Goal: Information Seeking & Learning: Learn about a topic

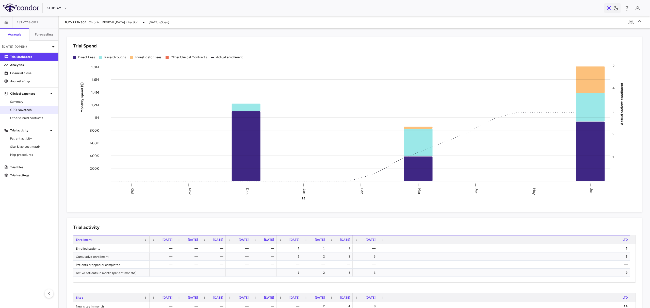
drag, startPoint x: 43, startPoint y: 110, endPoint x: 44, endPoint y: 113, distance: 3.2
click at [43, 109] on span "CRO Novotech" at bounding box center [32, 110] width 44 height 5
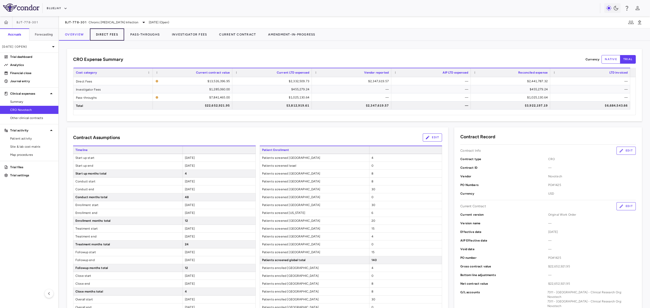
click at [109, 34] on button "Direct Fees" at bounding box center [107, 34] width 34 height 12
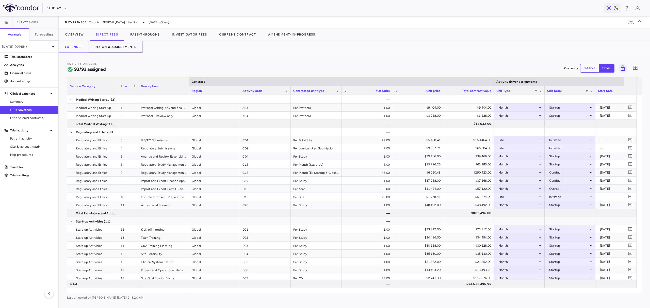
click at [107, 43] on button "Recon & Adjustments" at bounding box center [116, 47] width 54 height 12
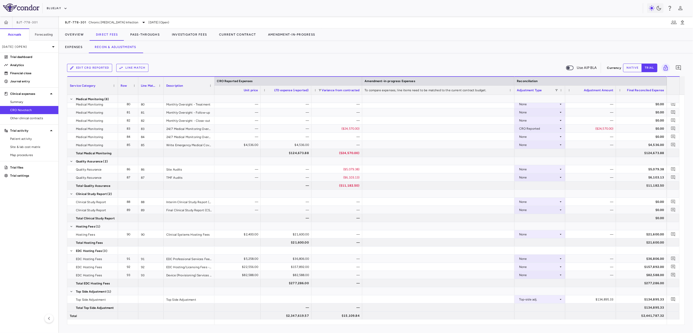
drag, startPoint x: 533, startPoint y: 325, endPoint x: 551, endPoint y: 324, distance: 18.1
click at [551, 308] on div "Edit CRO reported Line Match Use AIP BLA Currency native trial 0 Service Catego…" at bounding box center [376, 192] width 634 height 279
click at [628, 68] on button "native" at bounding box center [632, 67] width 19 height 9
click at [561, 258] on icon at bounding box center [561, 258] width 4 height 4
click at [431, 268] on div at bounding box center [346, 166] width 693 height 333
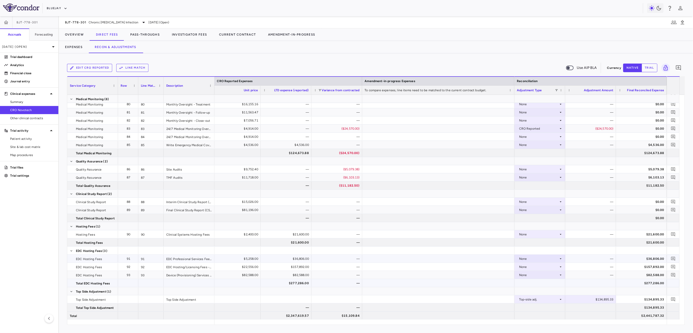
click at [650, 282] on div "$277,286.00" at bounding box center [643, 283] width 44 height 8
drag, startPoint x: 332, startPoint y: 257, endPoint x: 331, endPoint y: 278, distance: 21.1
click at [329, 267] on div "—" at bounding box center [338, 267] width 44 height 8
click at [329, 274] on div "—" at bounding box center [338, 275] width 44 height 8
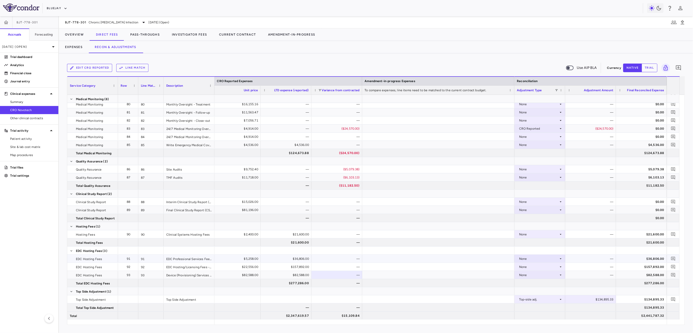
click at [293, 258] on div "$36,806.00" at bounding box center [287, 258] width 44 height 8
click at [294, 267] on div "$157,892.00" at bounding box center [287, 267] width 44 height 8
click at [295, 273] on div "$82,588.00" at bounding box center [287, 275] width 44 height 8
click at [294, 281] on div "$277,286.00" at bounding box center [287, 283] width 44 height 8
click at [294, 283] on div "$277,286.00" at bounding box center [287, 283] width 44 height 8
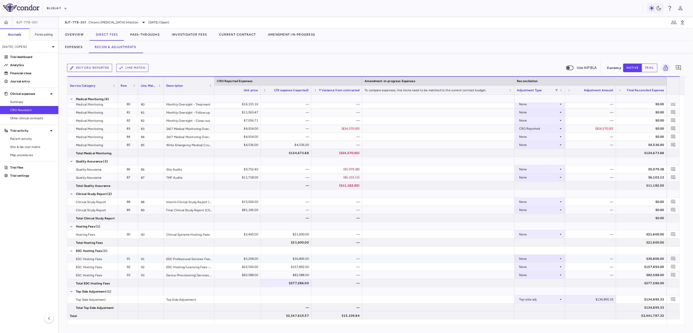
click at [294, 258] on div "$36,806.00" at bounding box center [287, 258] width 44 height 8
click at [554, 267] on div "None" at bounding box center [539, 267] width 40 height 8
click at [551, 283] on li "CRO Reported" at bounding box center [540, 284] width 50 height 8
click at [575, 266] on div "—" at bounding box center [592, 267] width 44 height 8
click at [567, 267] on div "—" at bounding box center [590, 267] width 51 height 8
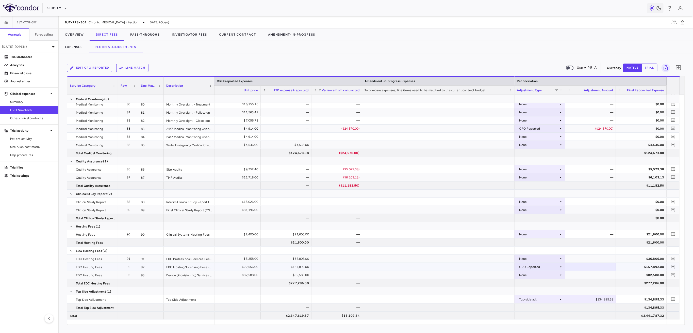
click at [560, 267] on icon at bounding box center [561, 267] width 4 height 4
click at [548, 267] on div "CRO Reported" at bounding box center [539, 267] width 40 height 8
click at [540, 290] on li "Other" at bounding box center [540, 292] width 50 height 8
click at [596, 266] on div "$0.00" at bounding box center [592, 267] width 44 height 8
drag, startPoint x: 596, startPoint y: 266, endPoint x: 621, endPoint y: 266, distance: 25.1
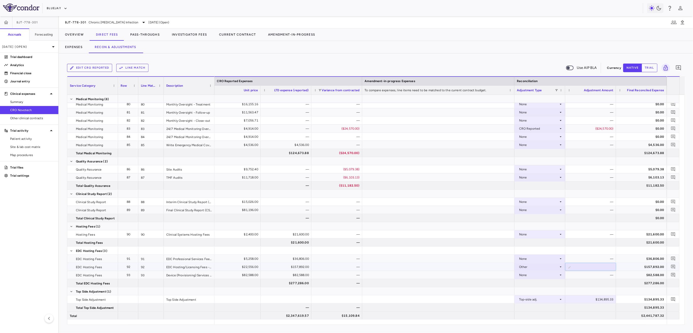
click at [621, 266] on div "7 $22,556.00 $157,892.00 — Other ​ * $157,892.00" at bounding box center [140, 267] width 1054 height 8
type input "*******"
click at [650, 266] on icon "Add comment" at bounding box center [673, 266] width 5 height 5
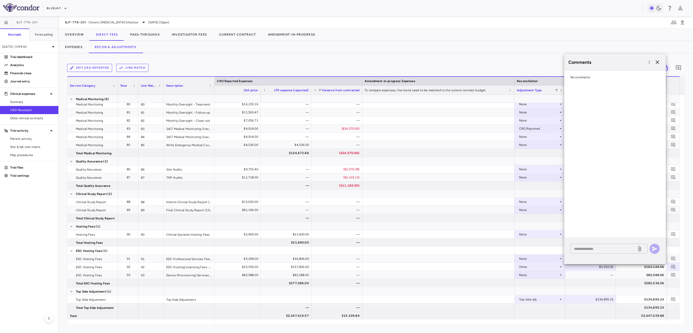
click at [610, 250] on textarea at bounding box center [603, 249] width 59 height 6
click at [650, 62] on icon "button" at bounding box center [658, 62] width 6 height 6
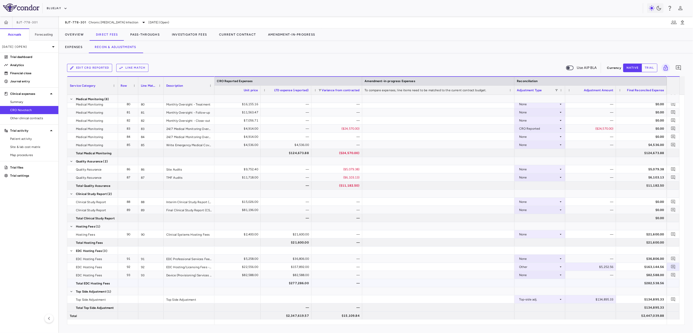
click at [646, 283] on div "$282,538.56" at bounding box center [643, 283] width 44 height 8
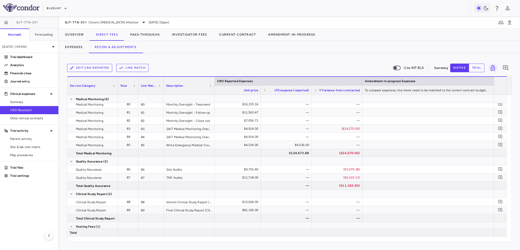
scroll to position [0, 601]
click at [28, 112] on link "CRO Novotech" at bounding box center [29, 110] width 58 height 8
click at [81, 31] on div "BJT-778-301 Chronic [MEDICAL_DATA] Infection [DATE] (Open) Overview Direct Fees…" at bounding box center [289, 132] width 461 height 233
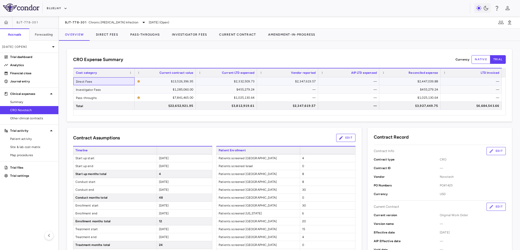
click at [99, 79] on div "Direct Fees" at bounding box center [103, 81] width 61 height 8
click at [104, 97] on div "Pass-throughs" at bounding box center [103, 97] width 61 height 8
click at [105, 90] on div "Investigator Fees" at bounding box center [103, 89] width 61 height 8
click at [94, 90] on div "Investigator Fees" at bounding box center [103, 89] width 61 height 8
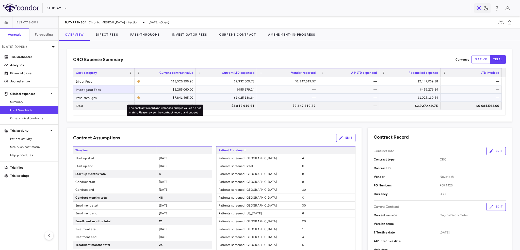
click at [174, 97] on div "$7,841,465.00" at bounding box center [167, 97] width 51 height 8
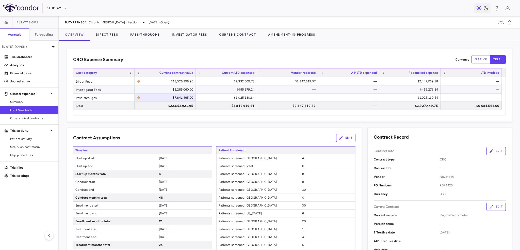
click at [182, 89] on div "$1,285,060.00" at bounding box center [166, 89] width 54 height 8
click at [93, 91] on div "Investigator Fees" at bounding box center [103, 89] width 61 height 8
click at [95, 90] on div "Investigator Fees" at bounding box center [103, 89] width 61 height 8
click at [239, 90] on div "$455,279.24" at bounding box center [227, 89] width 54 height 8
click at [229, 96] on div "$1,025,130.64" at bounding box center [227, 97] width 54 height 8
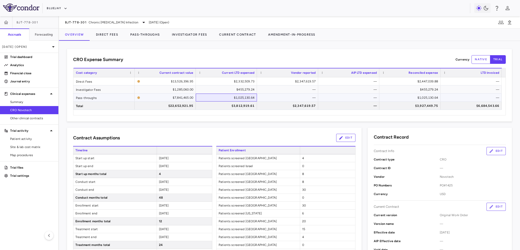
click at [218, 95] on div "$1,025,130.64" at bounding box center [227, 97] width 54 height 8
click at [120, 97] on div "Pass-throughs" at bounding box center [103, 97] width 61 height 8
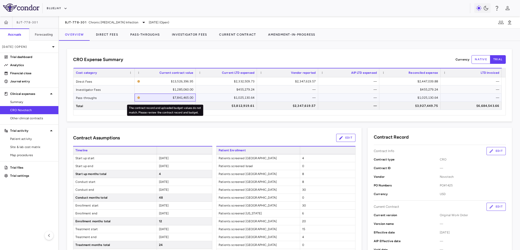
click at [158, 98] on div "$7,841,465.00" at bounding box center [167, 97] width 51 height 8
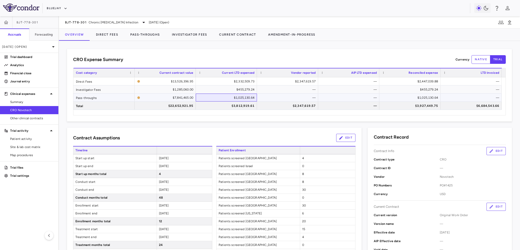
click at [214, 98] on div "$1,025,130.64" at bounding box center [227, 97] width 54 height 8
click at [180, 98] on div "$7,841,465.00" at bounding box center [167, 97] width 51 height 8
click at [225, 94] on div "$1,025,130.64" at bounding box center [227, 97] width 54 height 8
click at [145, 36] on button "Pass-Throughs" at bounding box center [145, 34] width 42 height 12
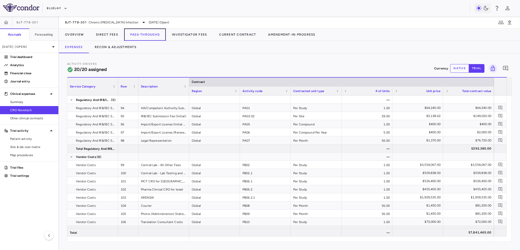
scroll to position [0, 13]
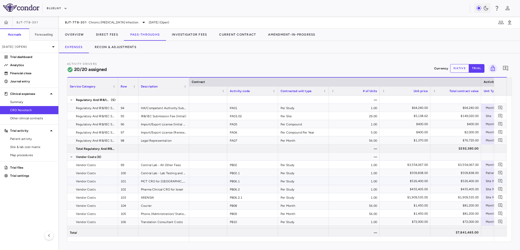
click at [169, 182] on div "MCT CRO for [GEOGRAPHIC_DATA]" at bounding box center [163, 181] width 51 height 8
click at [173, 189] on div "Pharma Clinical CRO for Israel" at bounding box center [163, 189] width 51 height 8
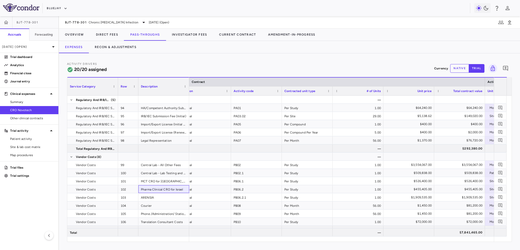
scroll to position [0, 8]
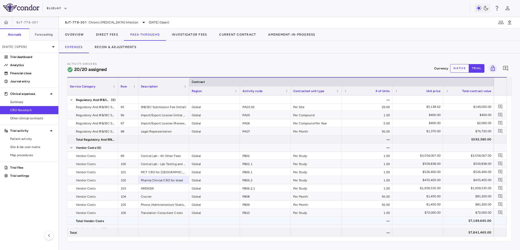
click at [480, 220] on div "$7,189,645.00" at bounding box center [470, 220] width 44 height 8
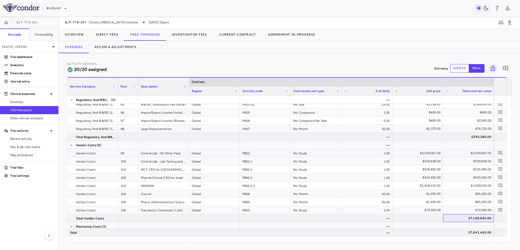
scroll to position [9, 0]
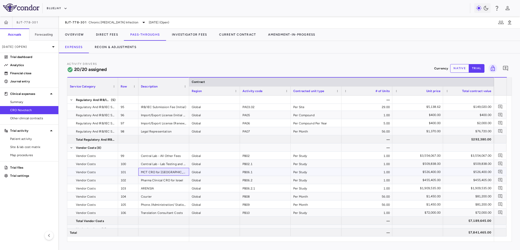
click at [167, 172] on div "MCT CRO for [GEOGRAPHIC_DATA]" at bounding box center [163, 172] width 51 height 8
click at [168, 179] on div "Pharma Clinical CRO for Israel" at bounding box center [163, 180] width 51 height 8
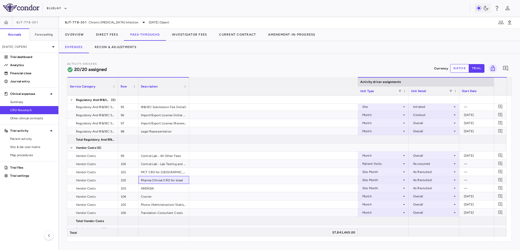
scroll to position [0, 383]
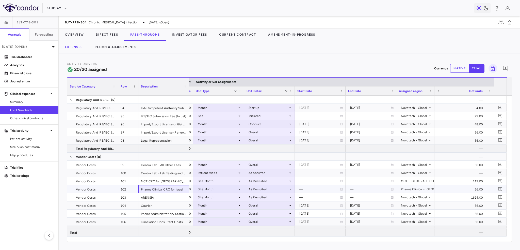
click at [159, 189] on div "Pharma Clinical CRO for Israel" at bounding box center [163, 189] width 51 height 8
click at [159, 183] on div "MCT CRO for [GEOGRAPHIC_DATA]" at bounding box center [163, 181] width 51 height 8
click at [161, 189] on div "Pharma Clinical CRO for Israel" at bounding box center [163, 189] width 51 height 8
click at [166, 200] on div "ARENSIA" at bounding box center [163, 197] width 51 height 8
click at [38, 146] on span "Site & lab cost matrix" at bounding box center [32, 146] width 44 height 5
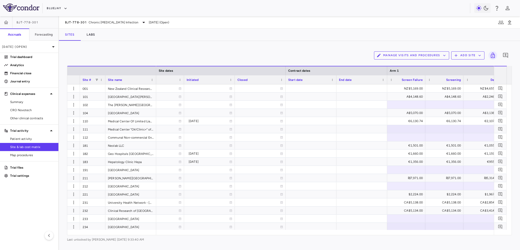
scroll to position [0, 386]
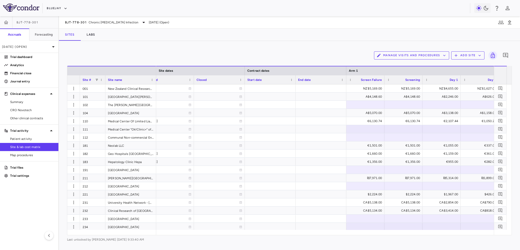
click at [365, 82] on div "Screen Failure" at bounding box center [367, 79] width 28 height 6
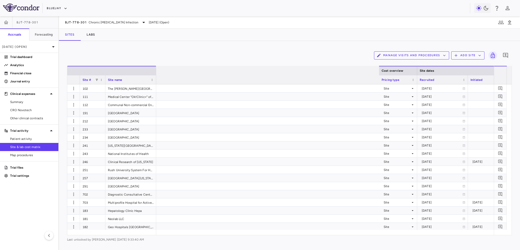
scroll to position [0, 574]
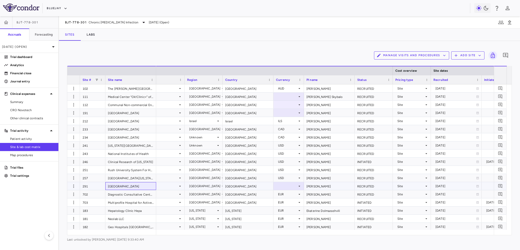
click at [139, 186] on div "[GEOGRAPHIC_DATA]" at bounding box center [130, 186] width 51 height 8
click at [240, 119] on div "Israel" at bounding box center [248, 121] width 51 height 8
click at [239, 114] on div "[GEOGRAPHIC_DATA]" at bounding box center [248, 113] width 51 height 8
click at [240, 106] on div "[GEOGRAPHIC_DATA]" at bounding box center [248, 105] width 51 height 8
click at [240, 99] on div "[GEOGRAPHIC_DATA]" at bounding box center [248, 96] width 51 height 8
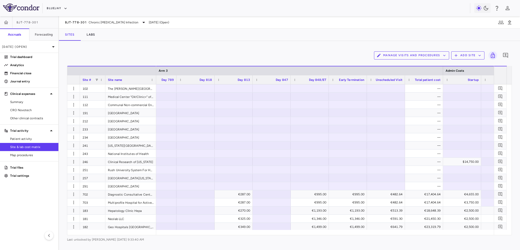
scroll to position [0, 5070]
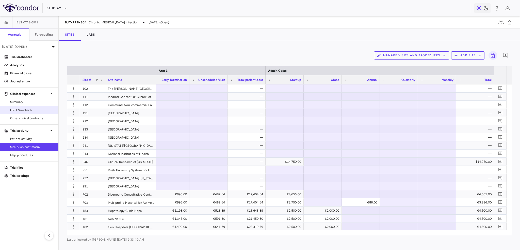
click at [29, 112] on link "CRO Novotech" at bounding box center [29, 110] width 58 height 8
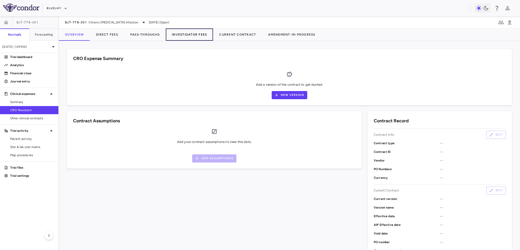
click at [185, 31] on button "Investigator Fees" at bounding box center [189, 34] width 47 height 12
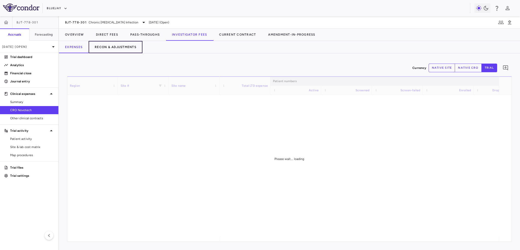
click at [125, 45] on button "Recon & Adjustments" at bounding box center [116, 47] width 54 height 12
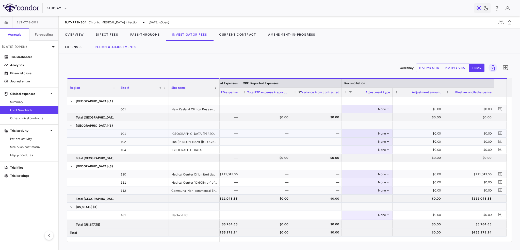
click at [423, 133] on div "$0.00" at bounding box center [419, 133] width 44 height 8
click at [422, 138] on div "$0.00" at bounding box center [419, 141] width 44 height 8
click at [423, 147] on div "$0.00" at bounding box center [419, 149] width 44 height 8
click at [419, 176] on div "$0.00" at bounding box center [419, 174] width 44 height 8
click at [371, 57] on div "Currency native site native cro trial 0 Region Drag here to set column labels R…" at bounding box center [289, 151] width 461 height 196
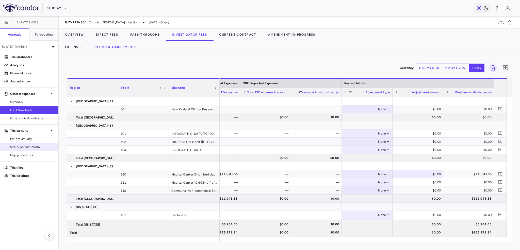
click at [18, 147] on span "Site & lab cost matrix" at bounding box center [32, 146] width 44 height 5
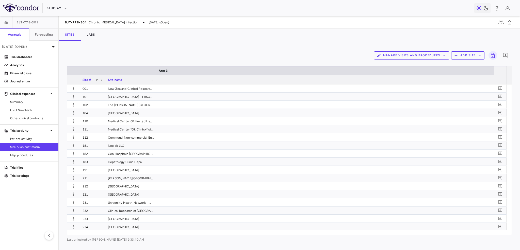
scroll to position [0, 4831]
